Goal: Entertainment & Leisure: Consume media (video, audio)

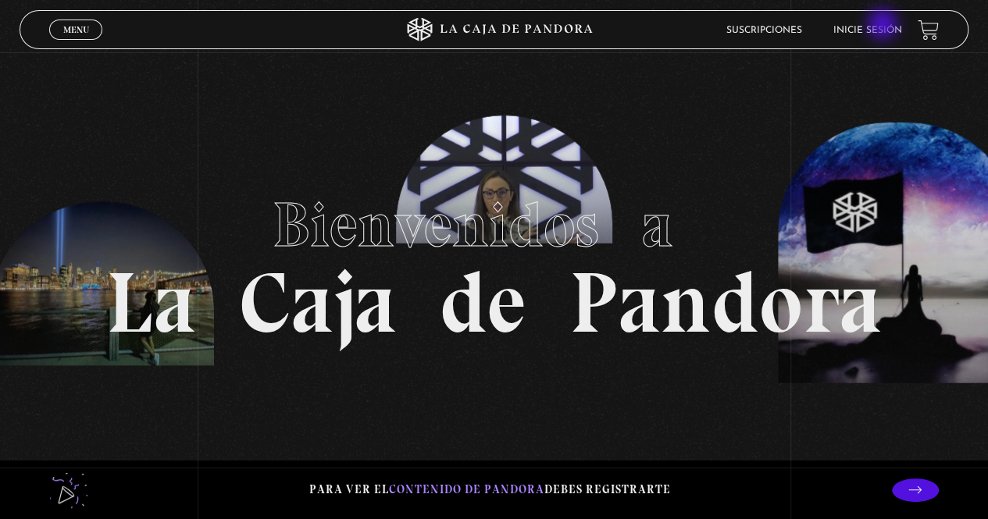
click at [884, 26] on link "Inicie sesión" at bounding box center [867, 30] width 69 height 9
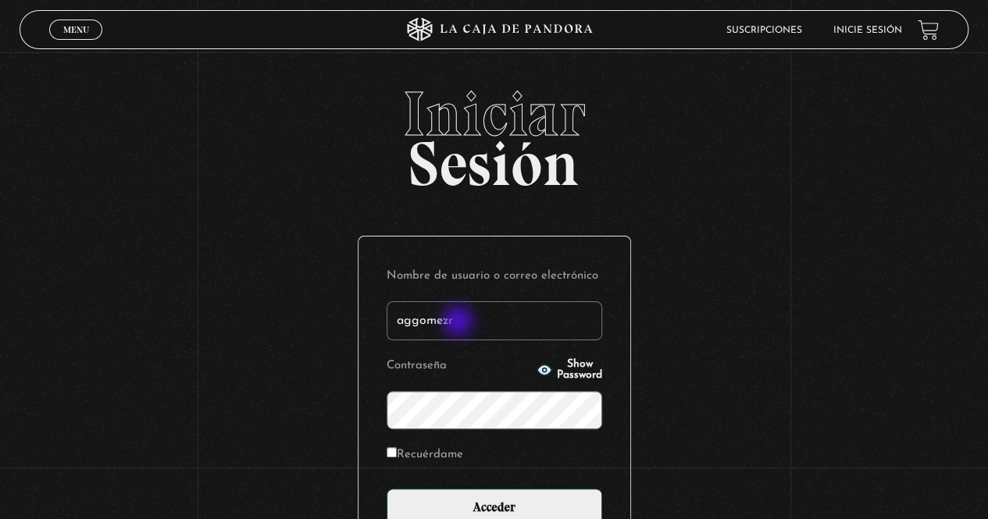
type input "aggomezr"
click at [386, 489] on input "Acceder" at bounding box center [493, 508] width 215 height 39
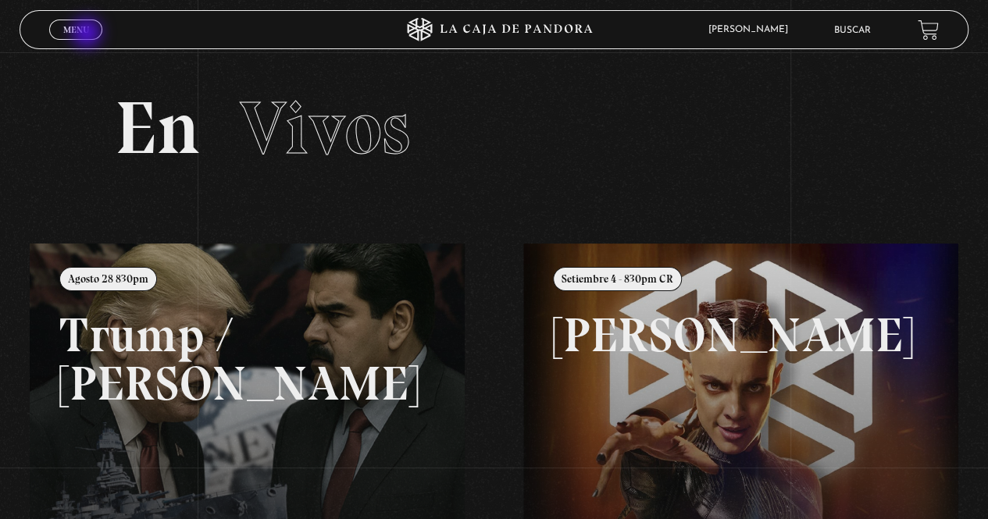
click at [88, 34] on span "Menu" at bounding box center [76, 29] width 26 height 9
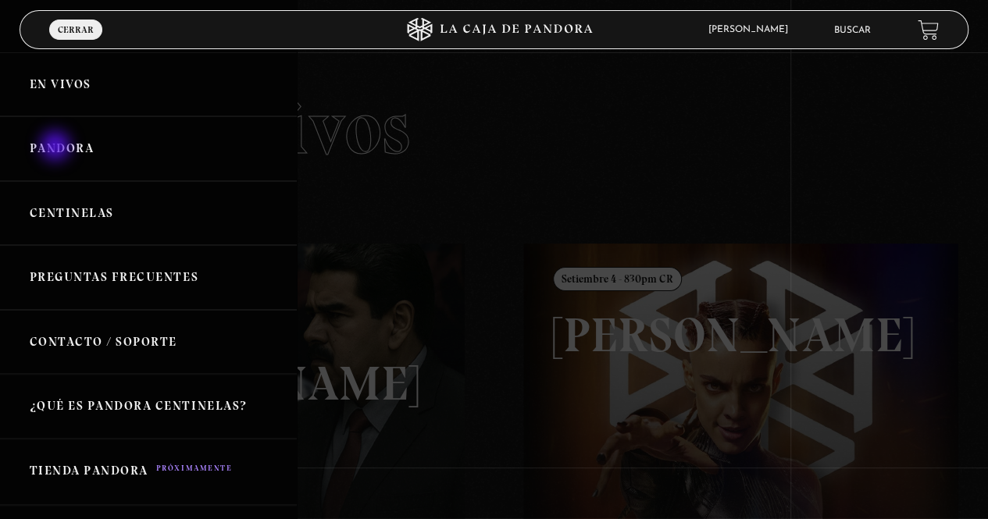
click at [57, 148] on link "Pandora" at bounding box center [148, 148] width 297 height 65
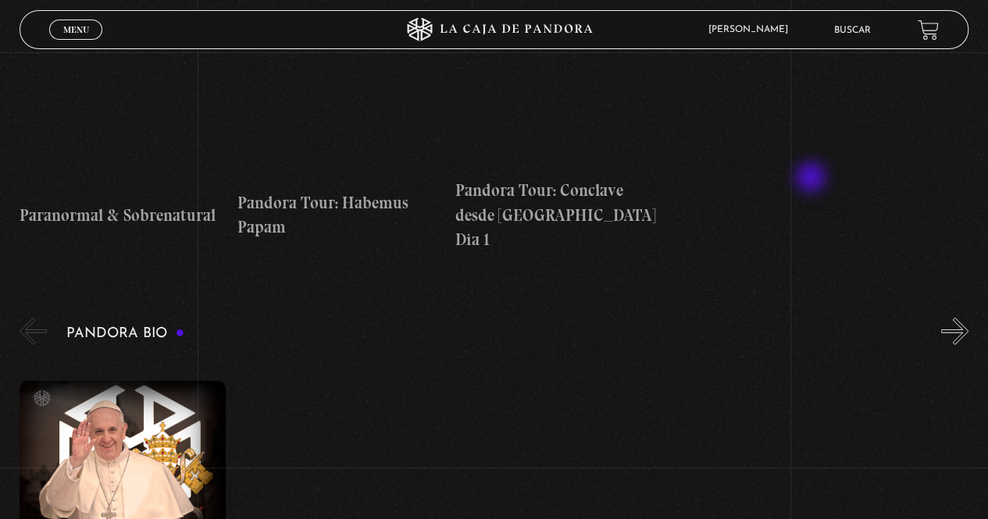
scroll to position [2342, 0]
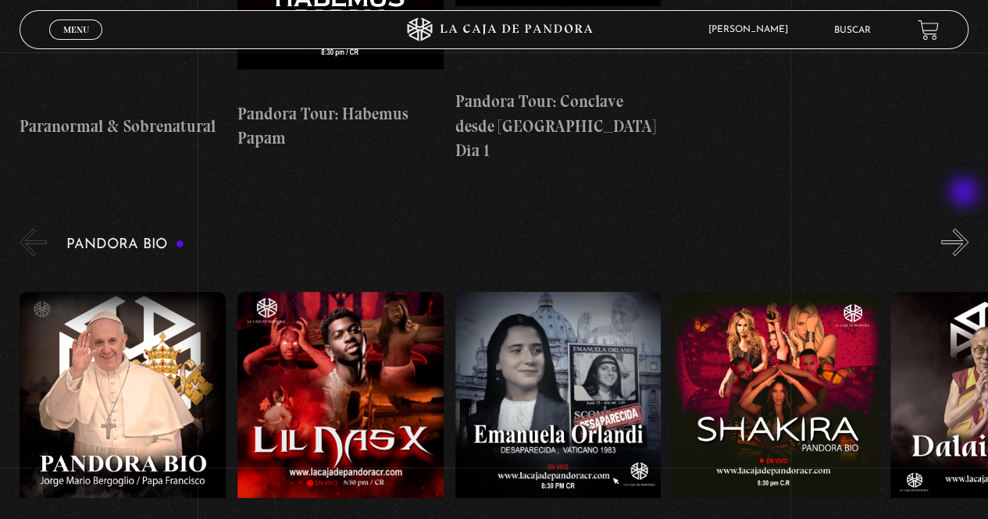
click at [965, 229] on button "»" at bounding box center [954, 242] width 27 height 27
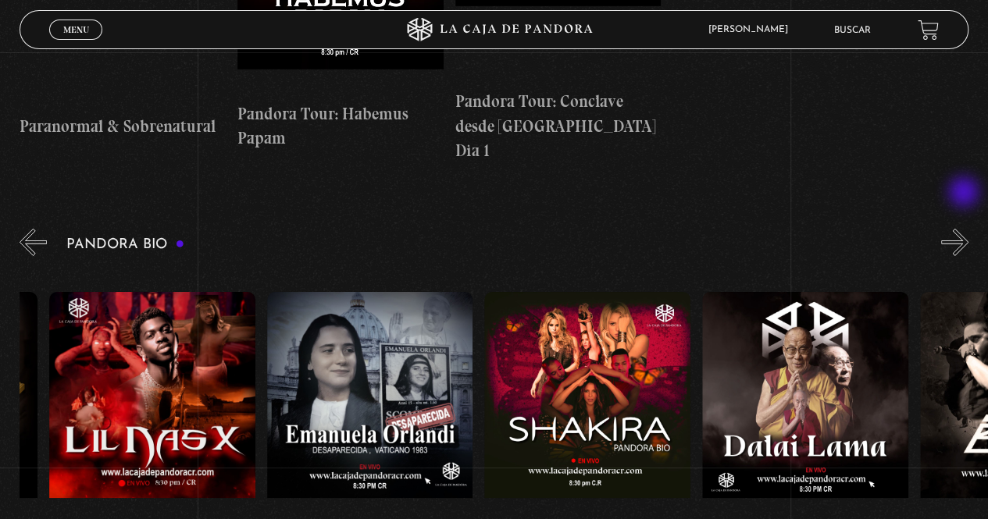
click at [965, 229] on button "»" at bounding box center [954, 242] width 27 height 27
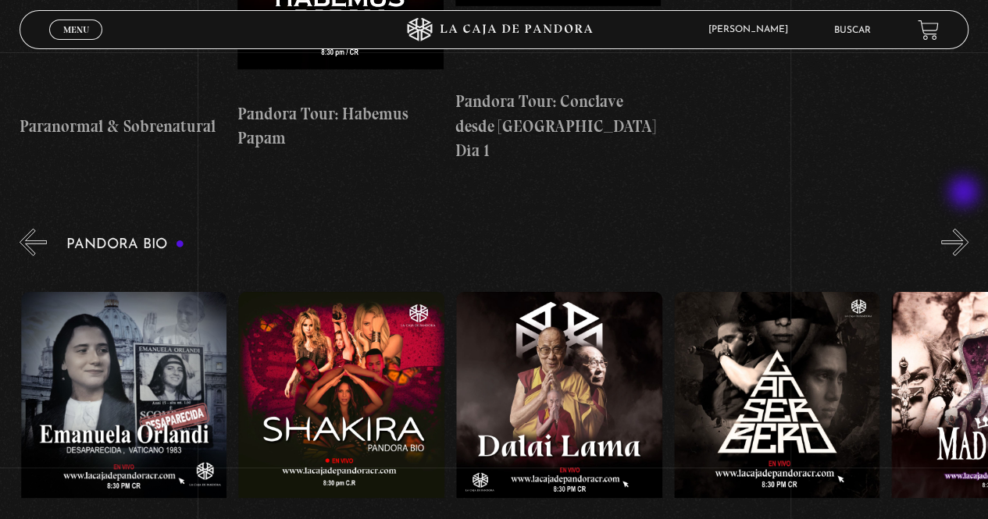
click at [965, 229] on button "»" at bounding box center [954, 242] width 27 height 27
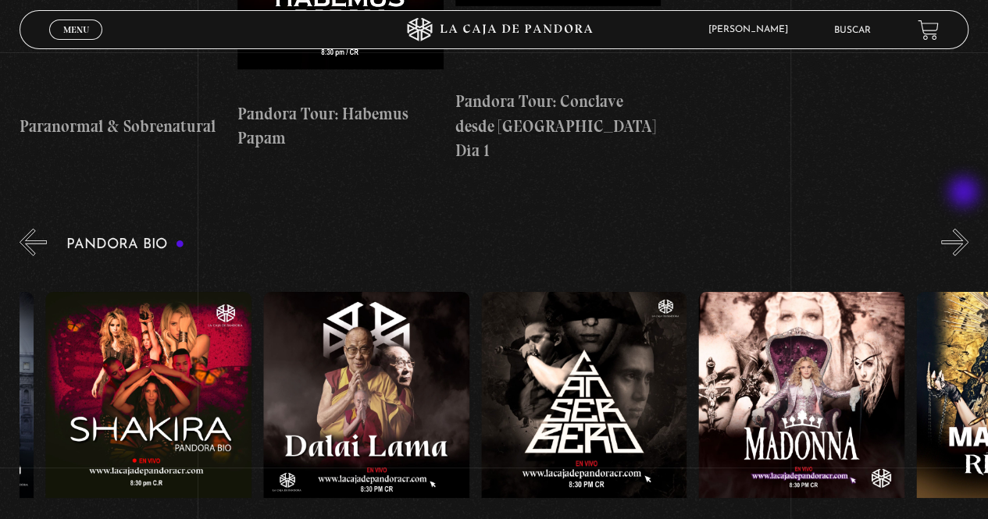
click at [965, 229] on button "»" at bounding box center [954, 242] width 27 height 27
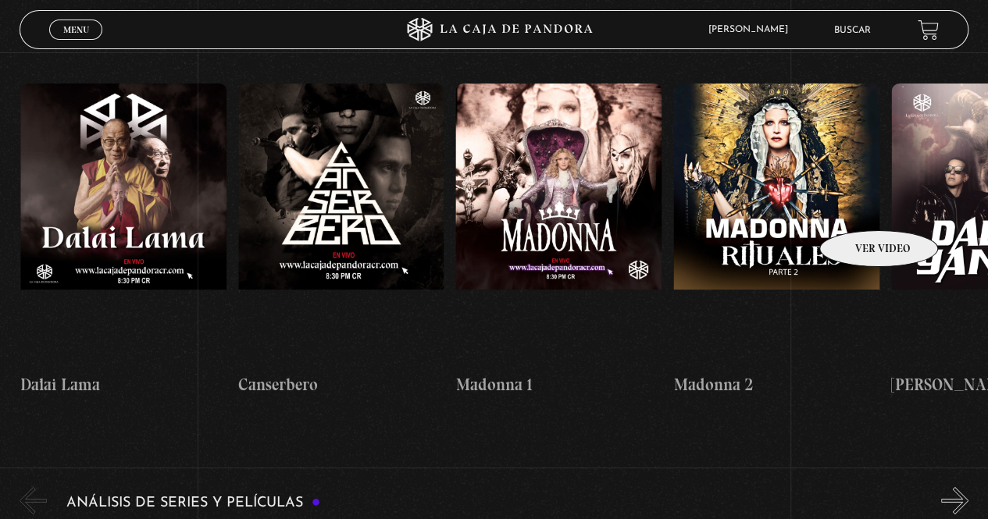
scroll to position [2811, 0]
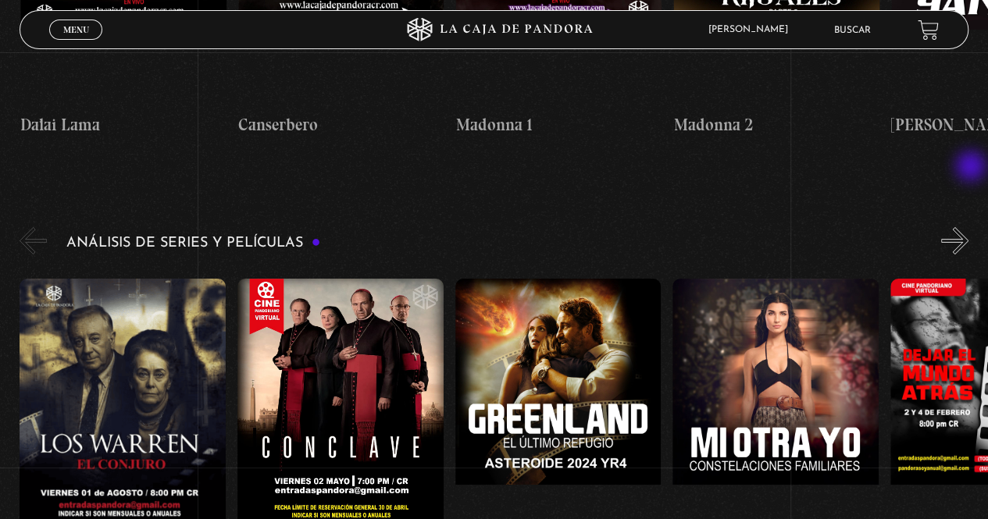
click at [968, 227] on button "»" at bounding box center [954, 240] width 27 height 27
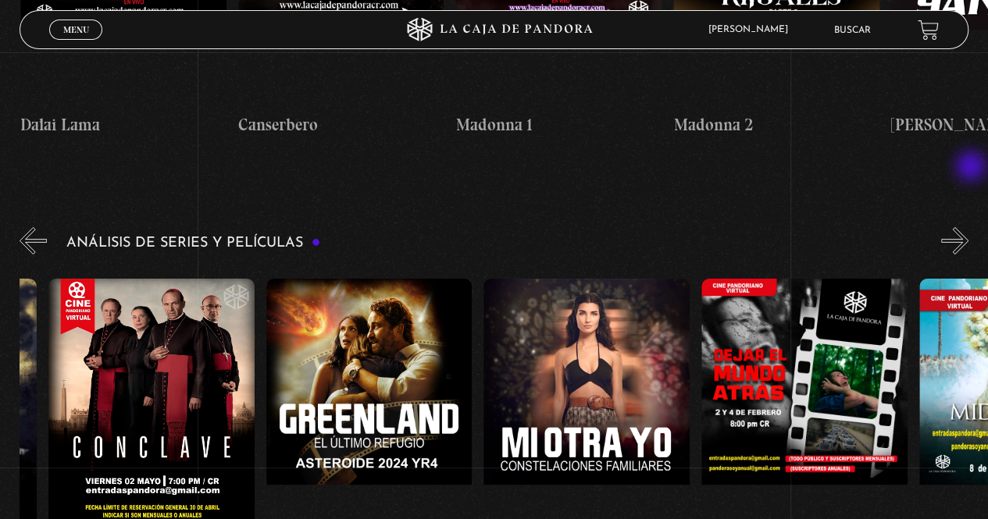
click at [968, 227] on button "»" at bounding box center [954, 240] width 27 height 27
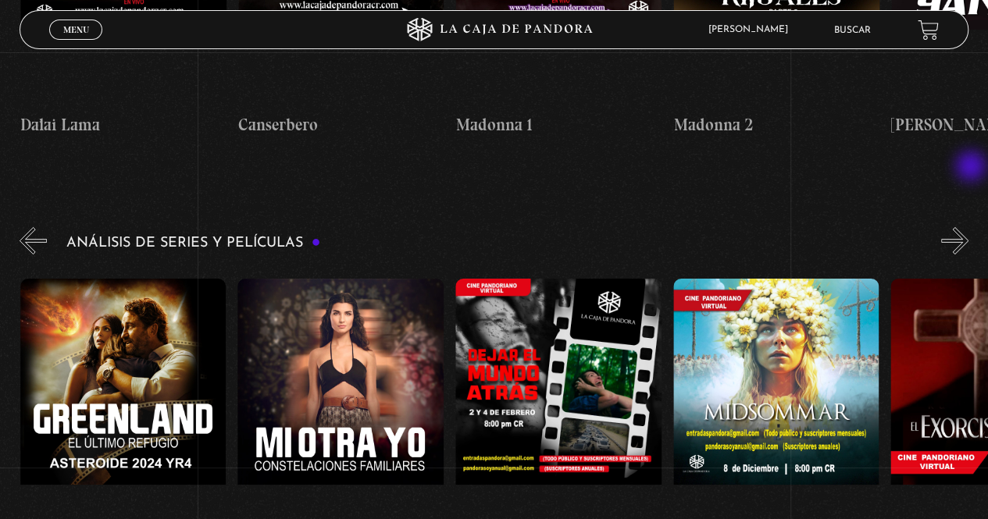
click at [968, 227] on button "»" at bounding box center [954, 240] width 27 height 27
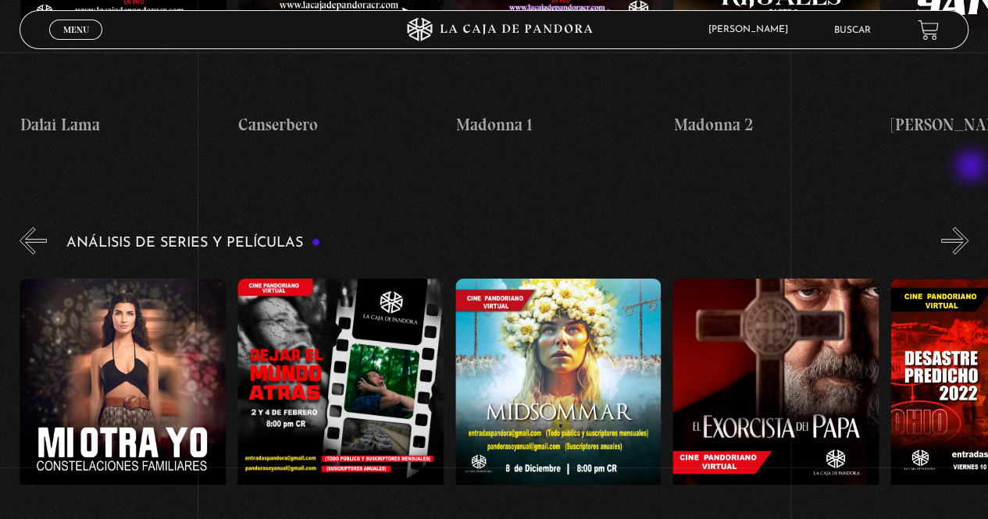
click at [968, 227] on button "»" at bounding box center [954, 240] width 27 height 27
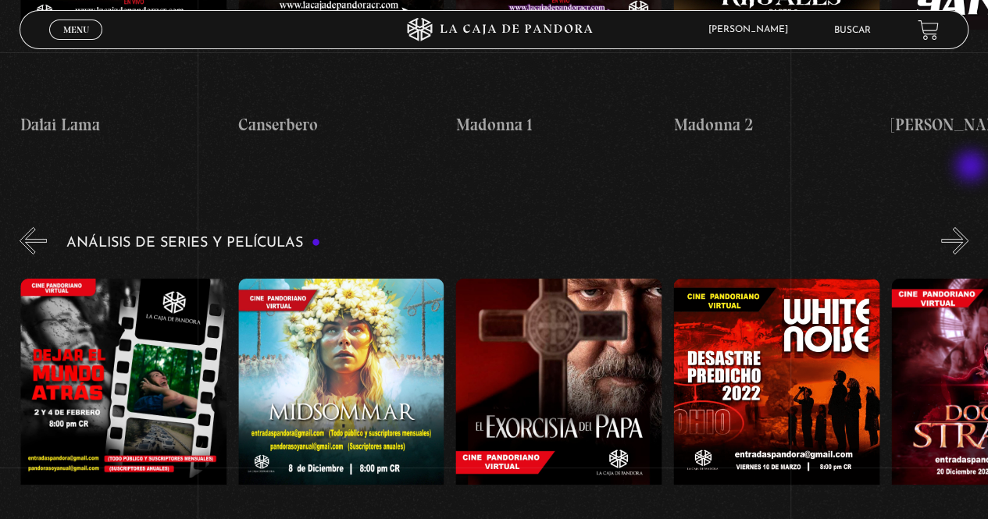
click at [968, 227] on button "»" at bounding box center [954, 240] width 27 height 27
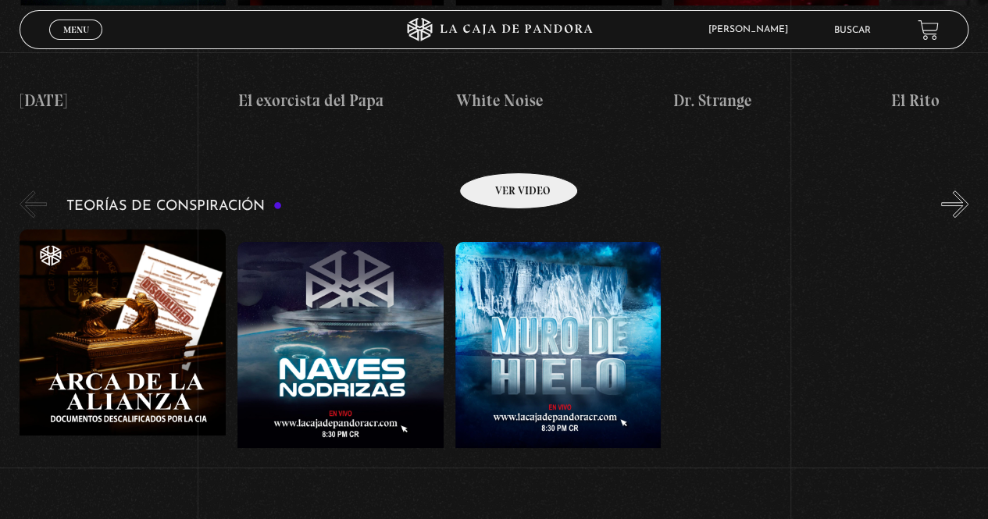
scroll to position [3201, 0]
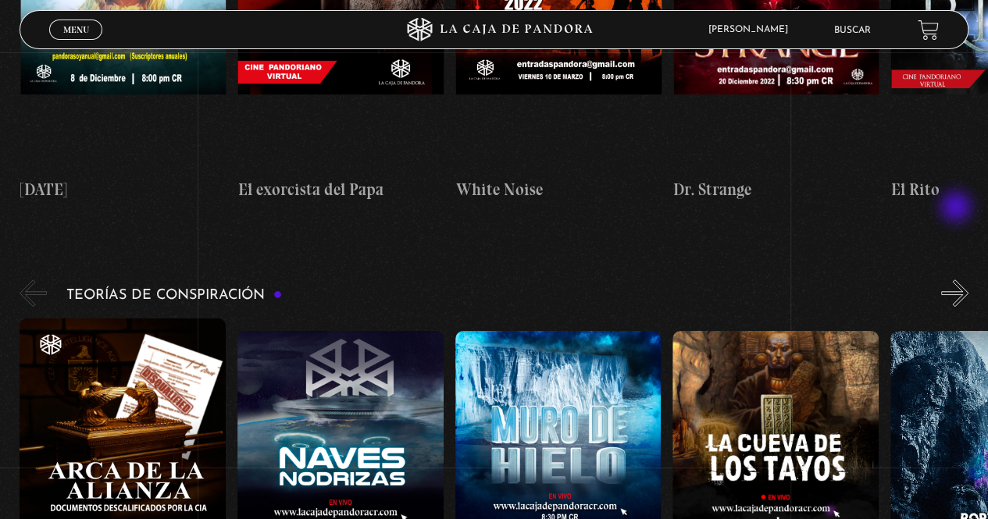
click at [960, 279] on button "»" at bounding box center [954, 292] width 27 height 27
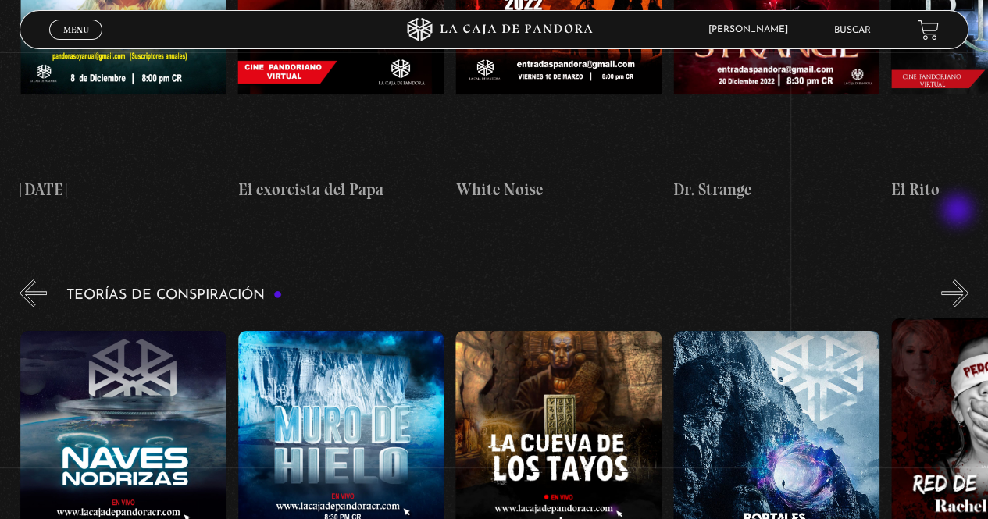
click at [959, 279] on button "»" at bounding box center [954, 292] width 27 height 27
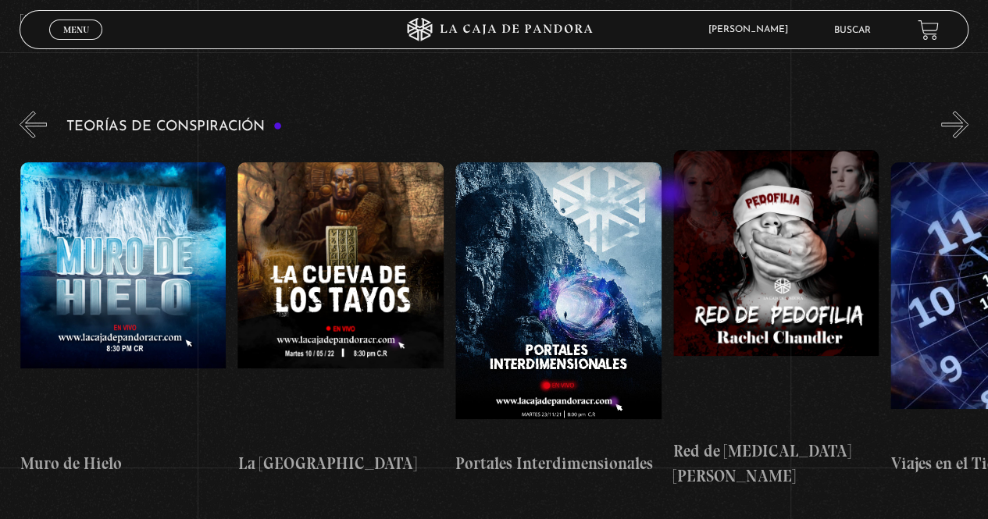
scroll to position [3279, 0]
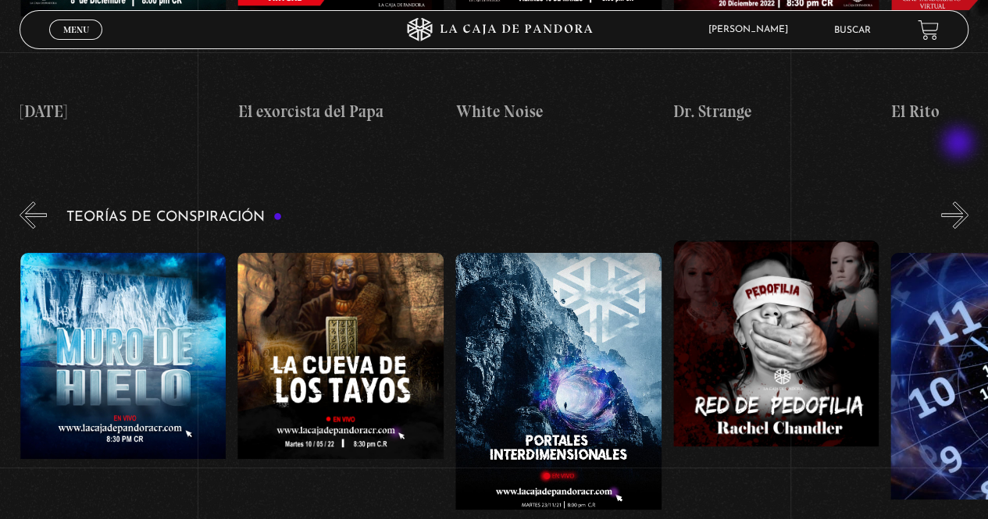
click at [960, 201] on button "»" at bounding box center [954, 214] width 27 height 27
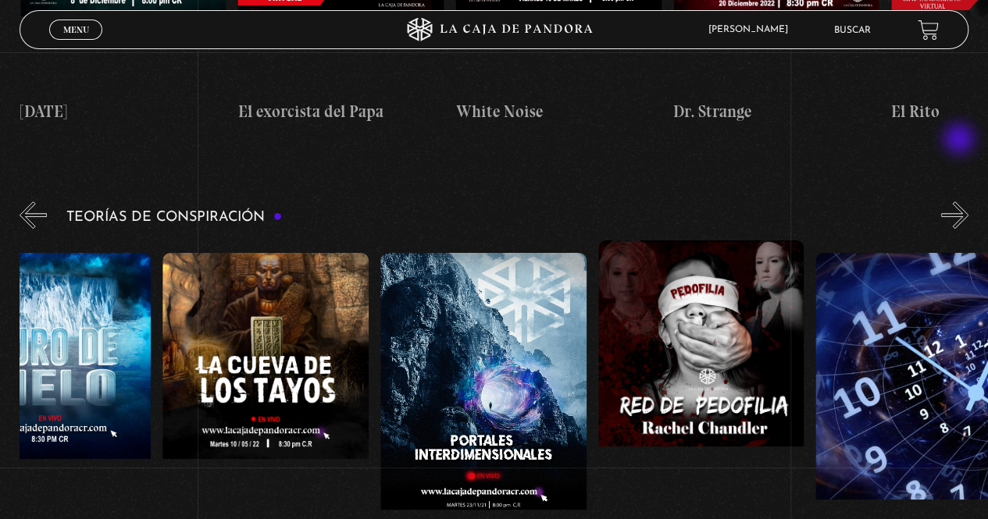
scroll to position [0, 543]
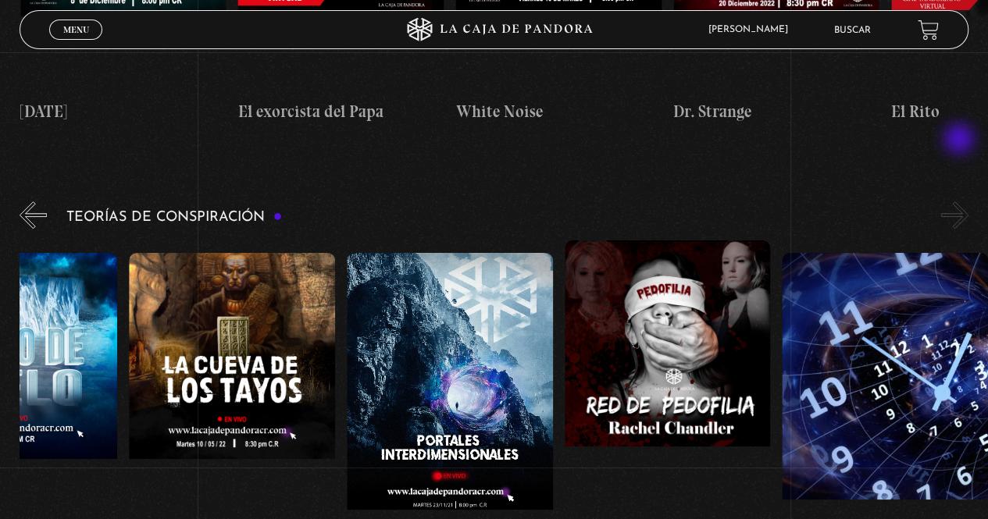
click at [960, 201] on button "»" at bounding box center [954, 214] width 27 height 27
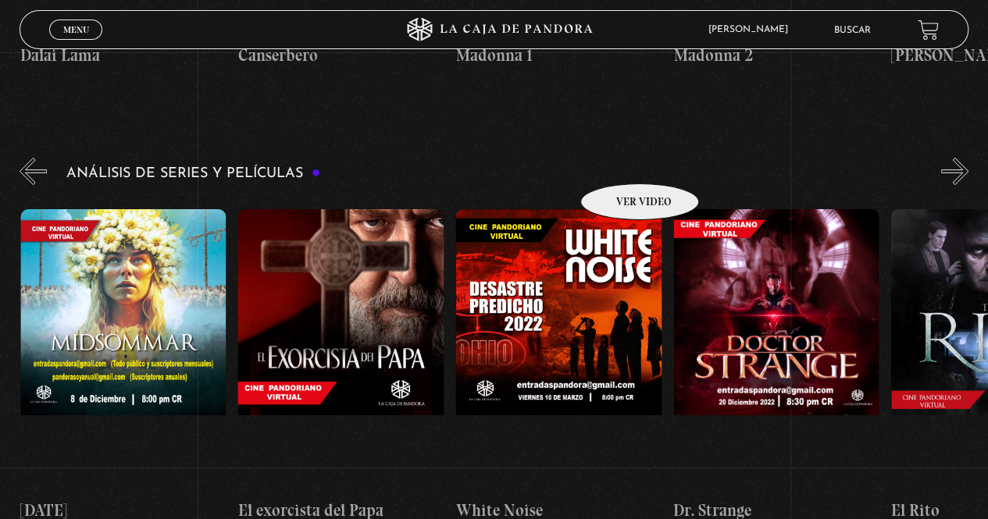
scroll to position [2811, 0]
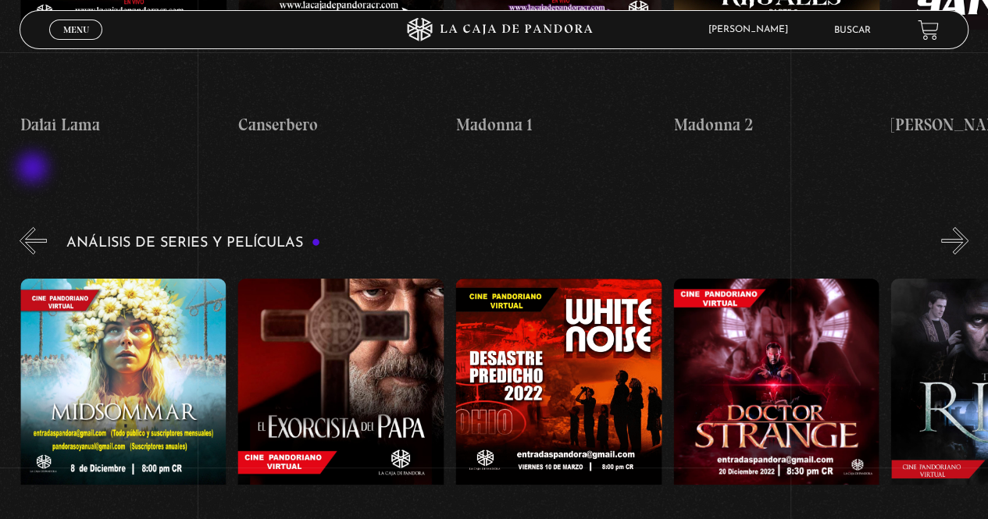
click at [34, 227] on button "«" at bounding box center [33, 240] width 27 height 27
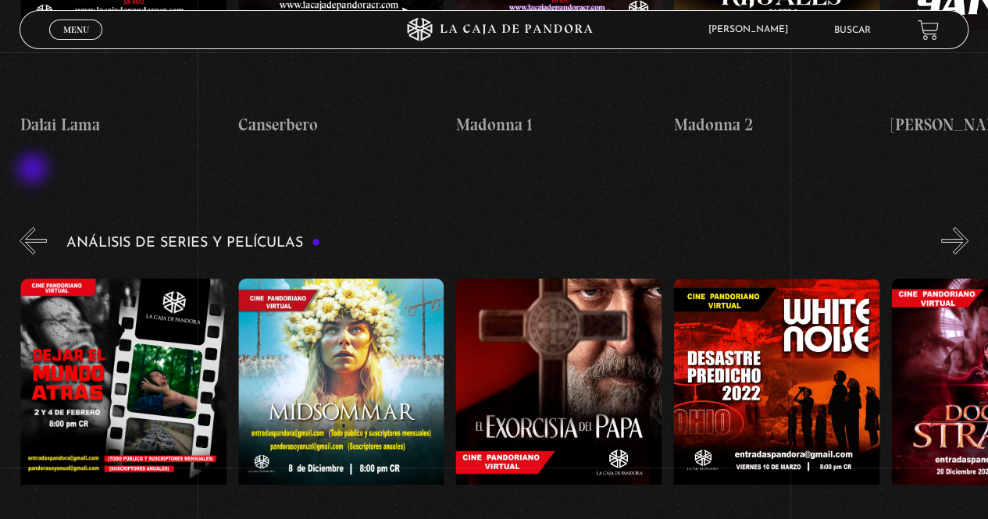
click at [34, 227] on button "«" at bounding box center [33, 240] width 27 height 27
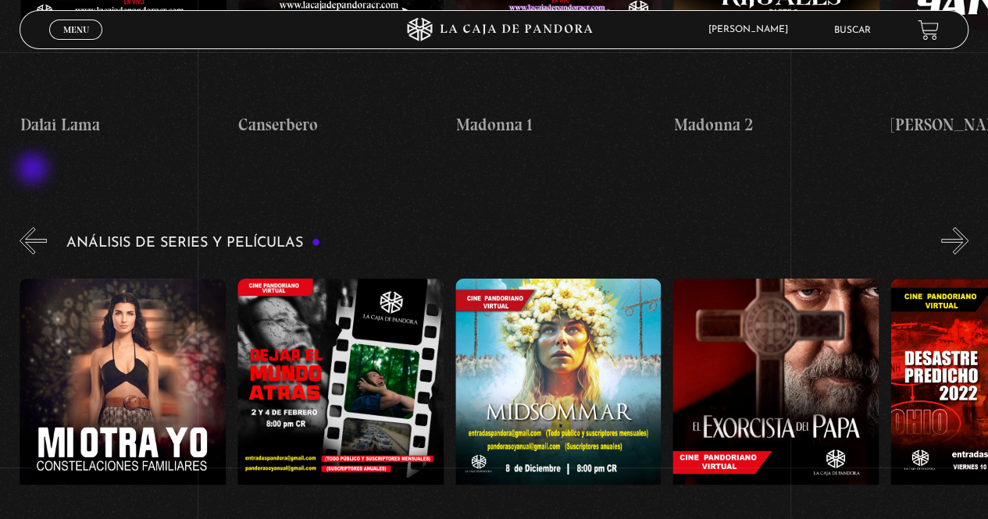
scroll to position [0, 653]
click at [34, 227] on button "«" at bounding box center [33, 240] width 27 height 27
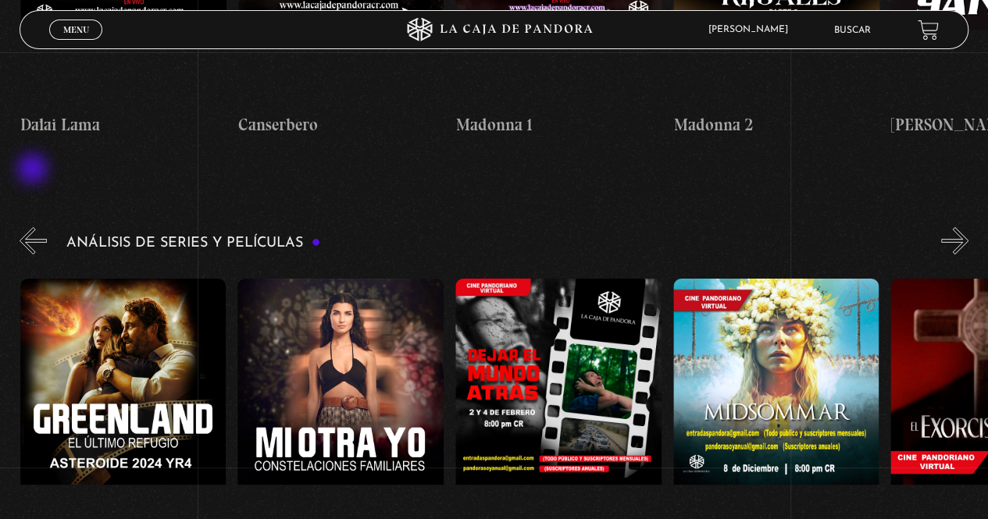
click at [34, 227] on button "«" at bounding box center [33, 240] width 27 height 27
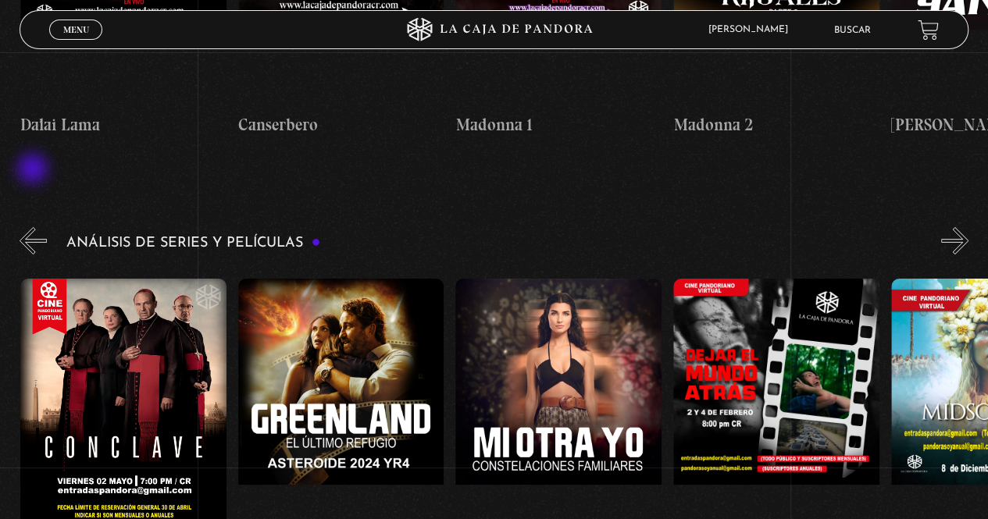
click at [34, 227] on button "«" at bounding box center [33, 240] width 27 height 27
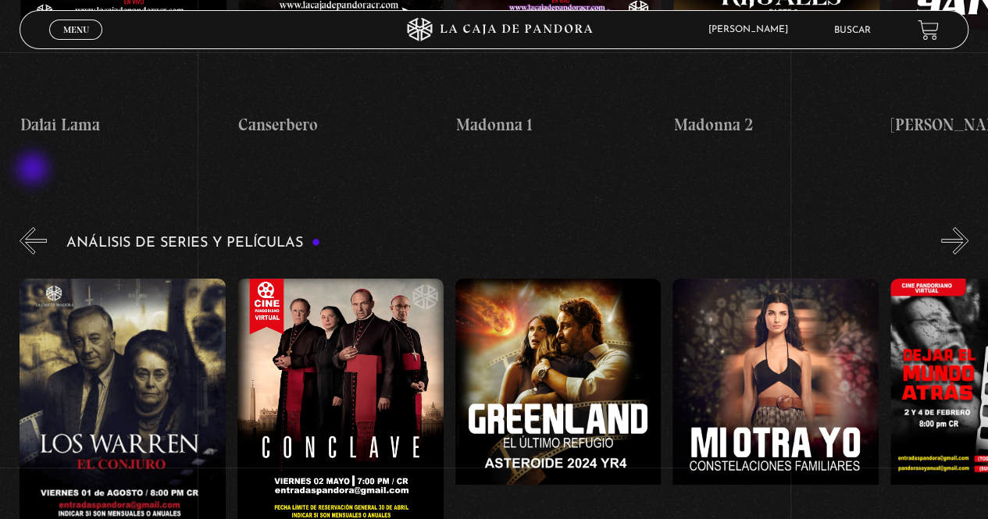
scroll to position [0, 0]
click at [952, 227] on button "»" at bounding box center [954, 240] width 27 height 27
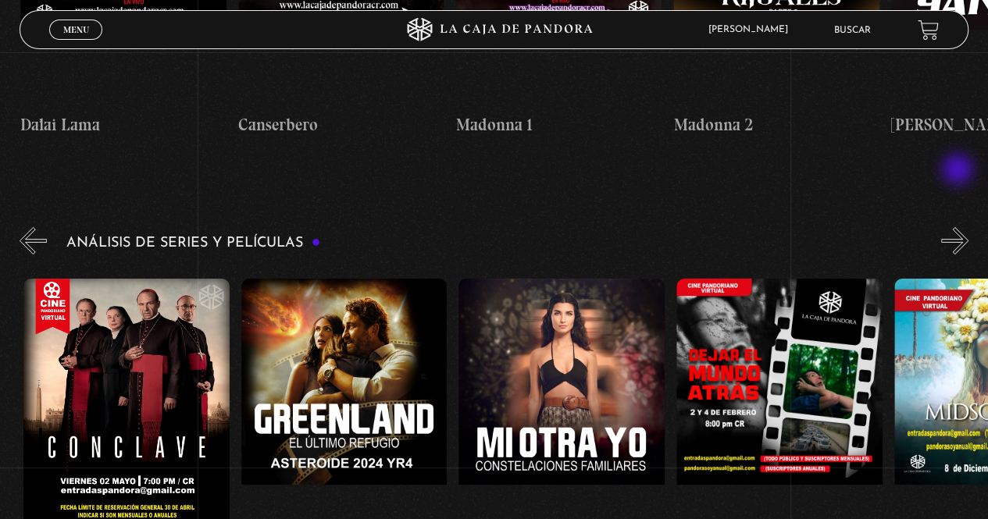
click at [959, 227] on button "»" at bounding box center [954, 240] width 27 height 27
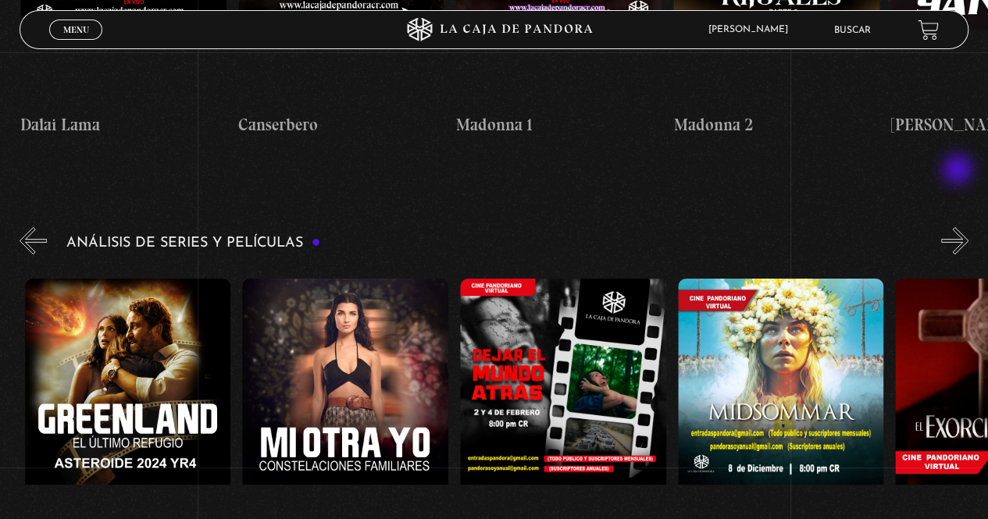
click at [959, 227] on button "»" at bounding box center [954, 240] width 27 height 27
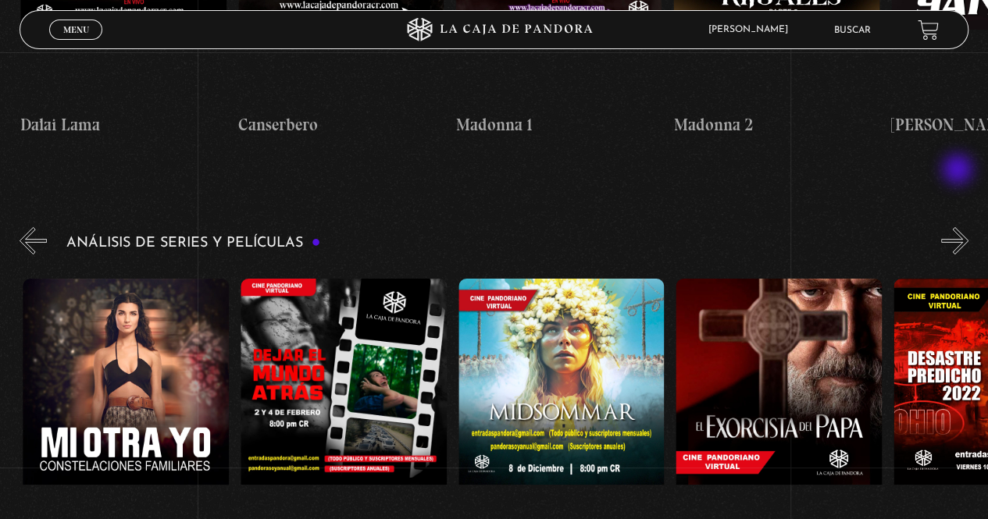
click at [959, 227] on button "»" at bounding box center [954, 240] width 27 height 27
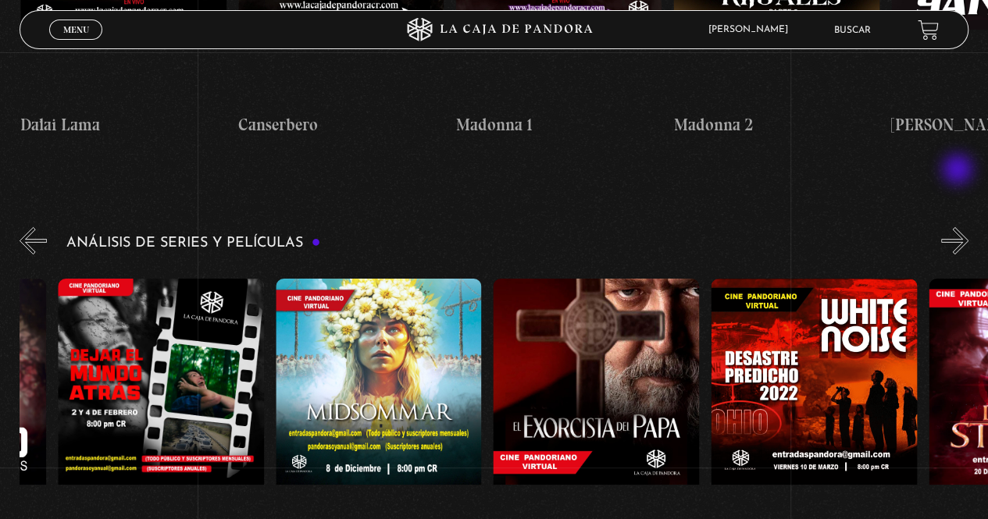
click at [959, 227] on button "»" at bounding box center [954, 240] width 27 height 27
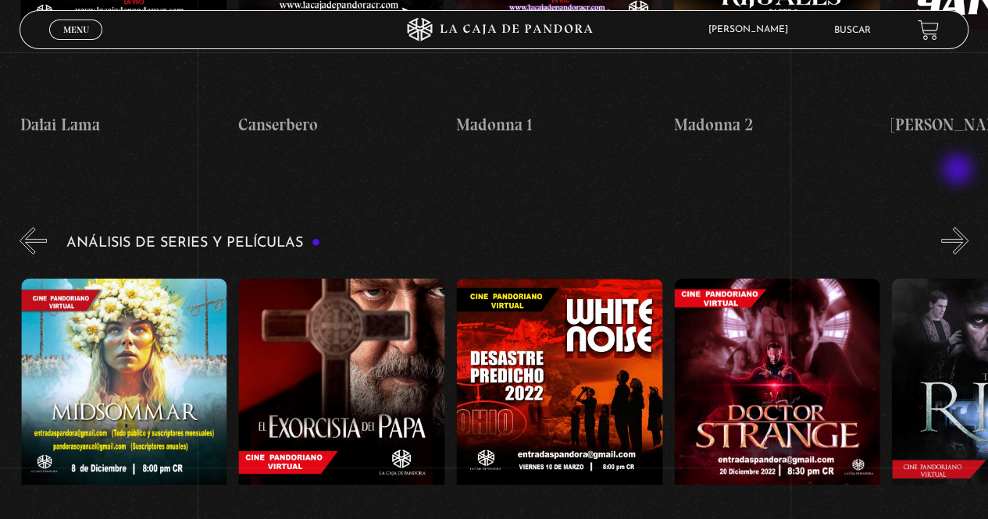
click at [959, 227] on button "»" at bounding box center [954, 240] width 27 height 27
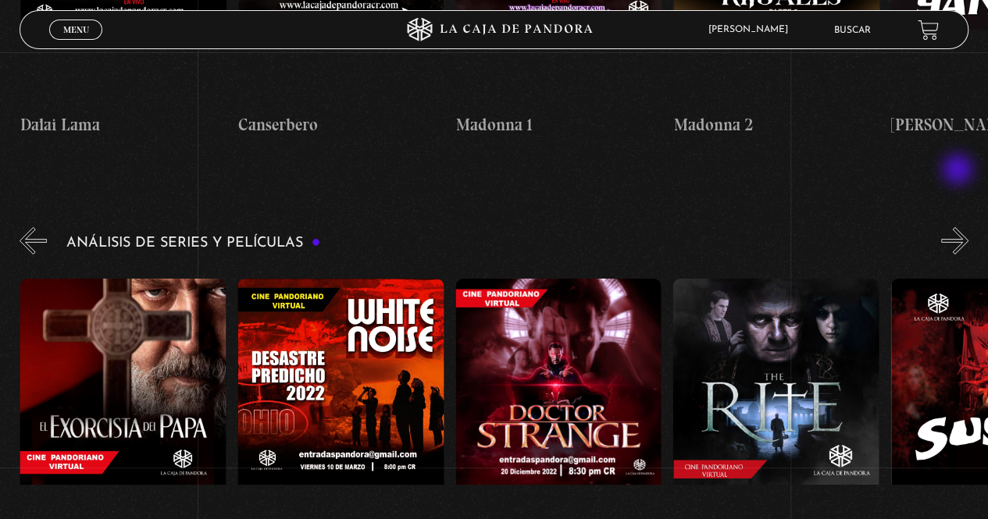
click at [959, 227] on button "»" at bounding box center [954, 240] width 27 height 27
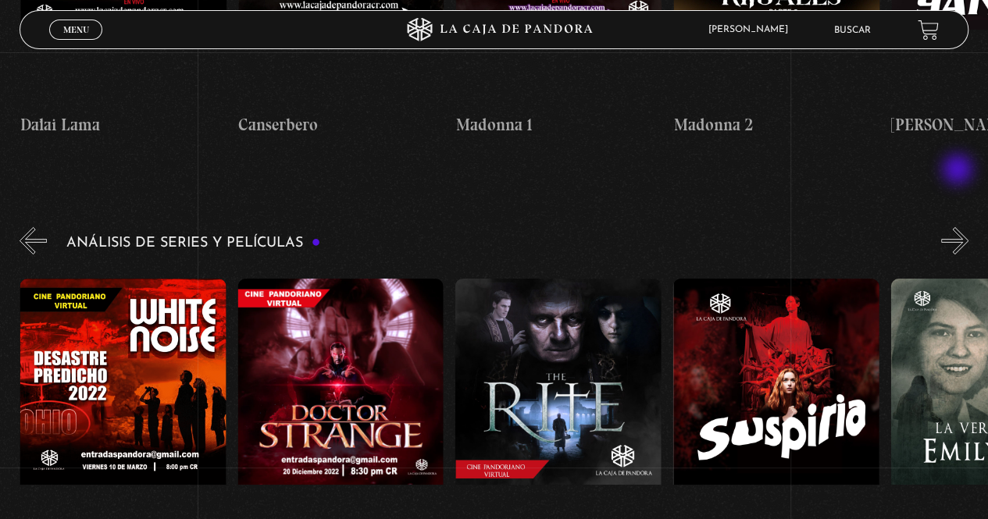
scroll to position [0, 1522]
click at [959, 227] on button "»" at bounding box center [954, 240] width 27 height 27
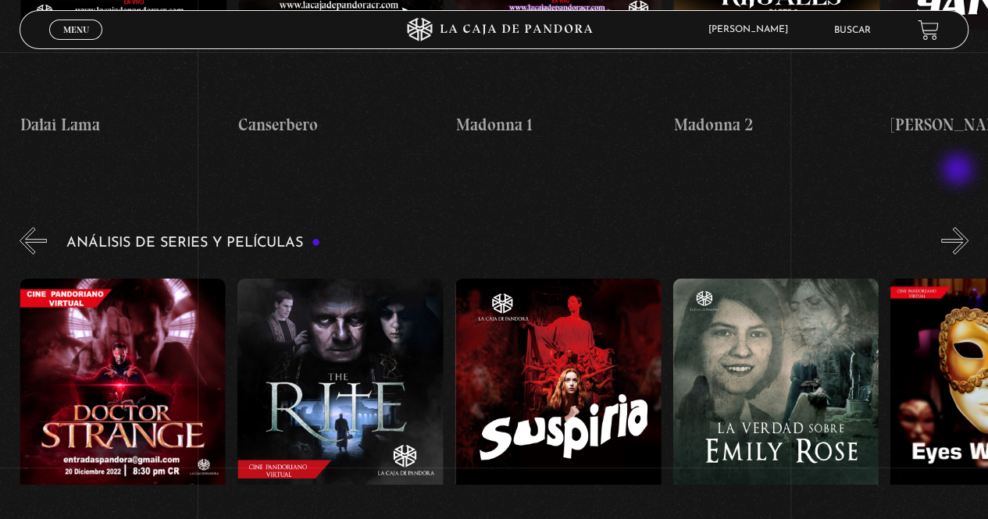
click at [959, 227] on button "»" at bounding box center [954, 240] width 27 height 27
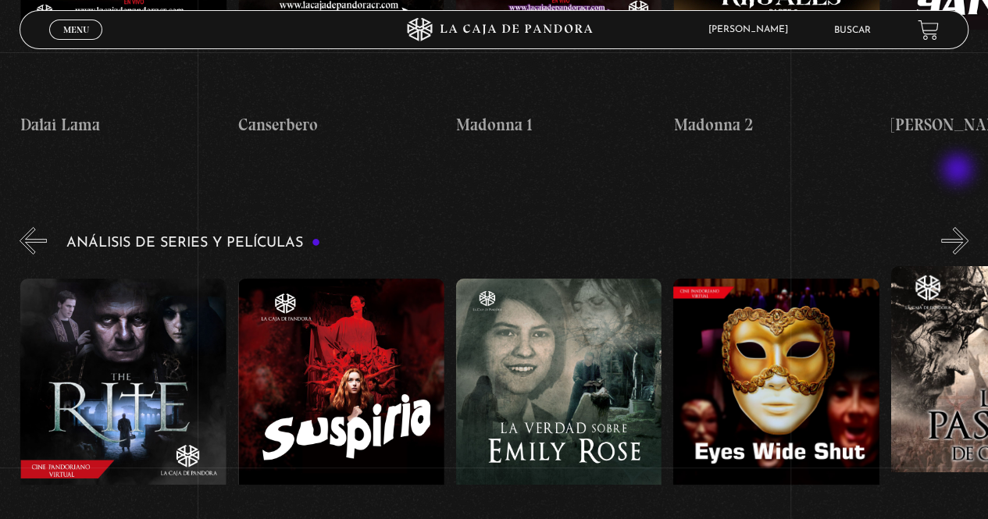
scroll to position [0, 1958]
click at [959, 227] on button "»" at bounding box center [954, 240] width 27 height 27
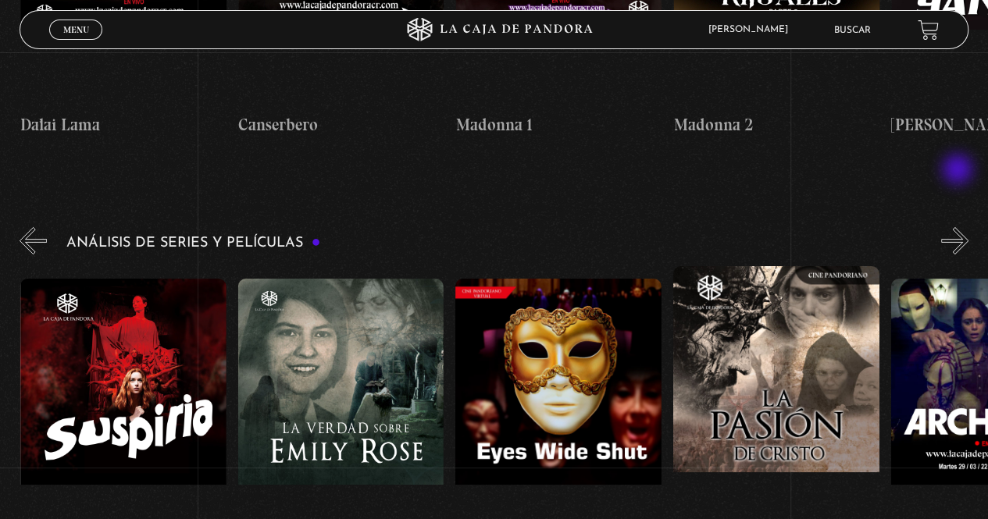
scroll to position [0, 2175]
click at [514, 341] on figure at bounding box center [558, 419] width 206 height 281
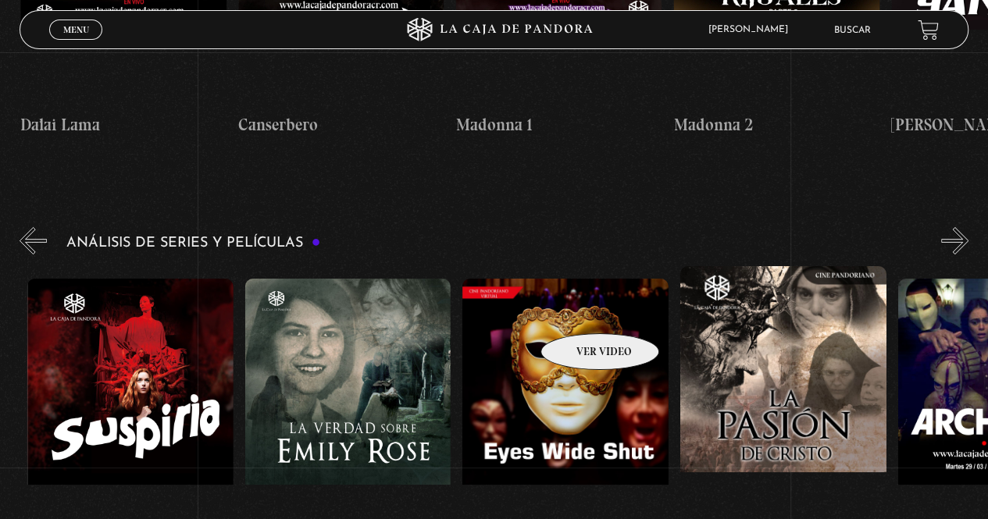
click at [579, 310] on figure at bounding box center [565, 419] width 206 height 281
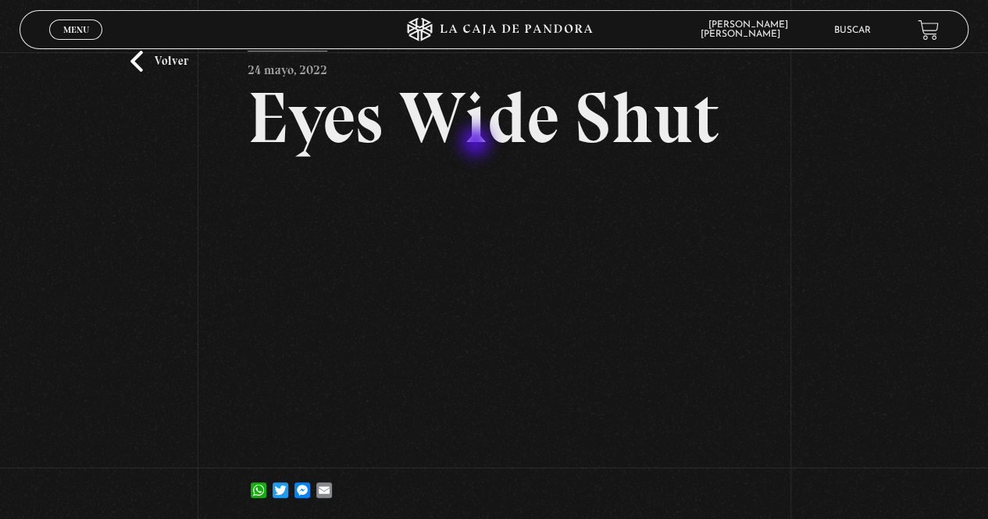
scroll to position [78, 0]
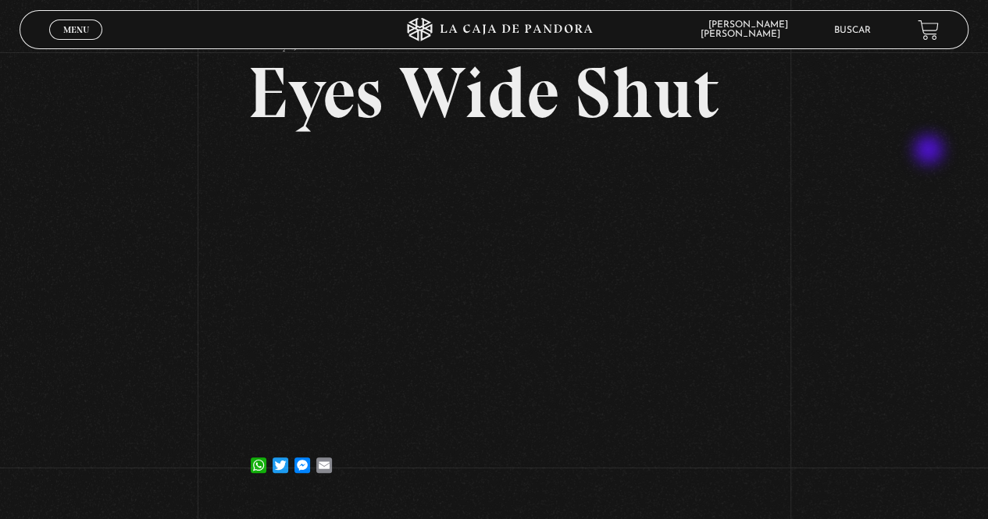
click at [930, 151] on div "Volver 24 mayo, 2022 Eyes Wide Shut WhatsApp Twitter Messenger Email" at bounding box center [494, 238] width 988 height 528
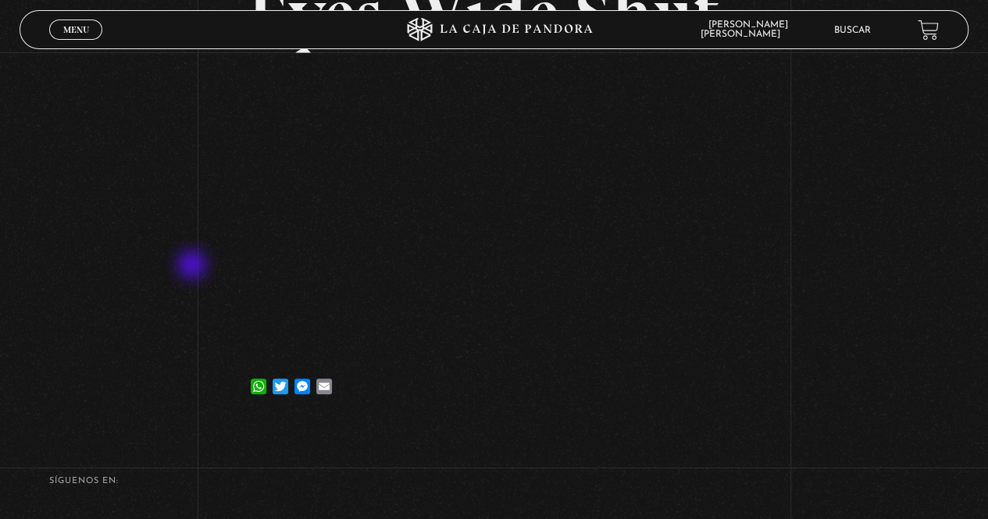
scroll to position [124, 0]
